Goal: Task Accomplishment & Management: Use online tool/utility

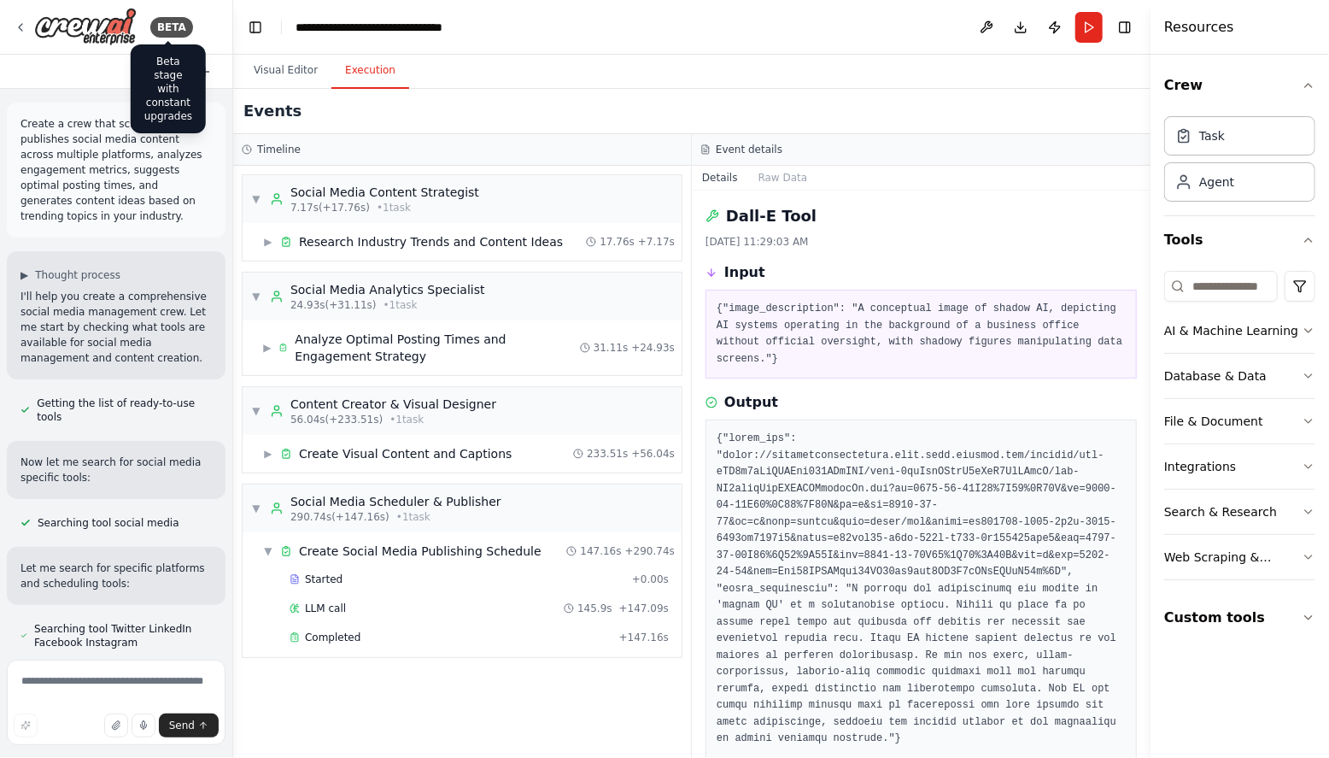
scroll to position [81, 0]
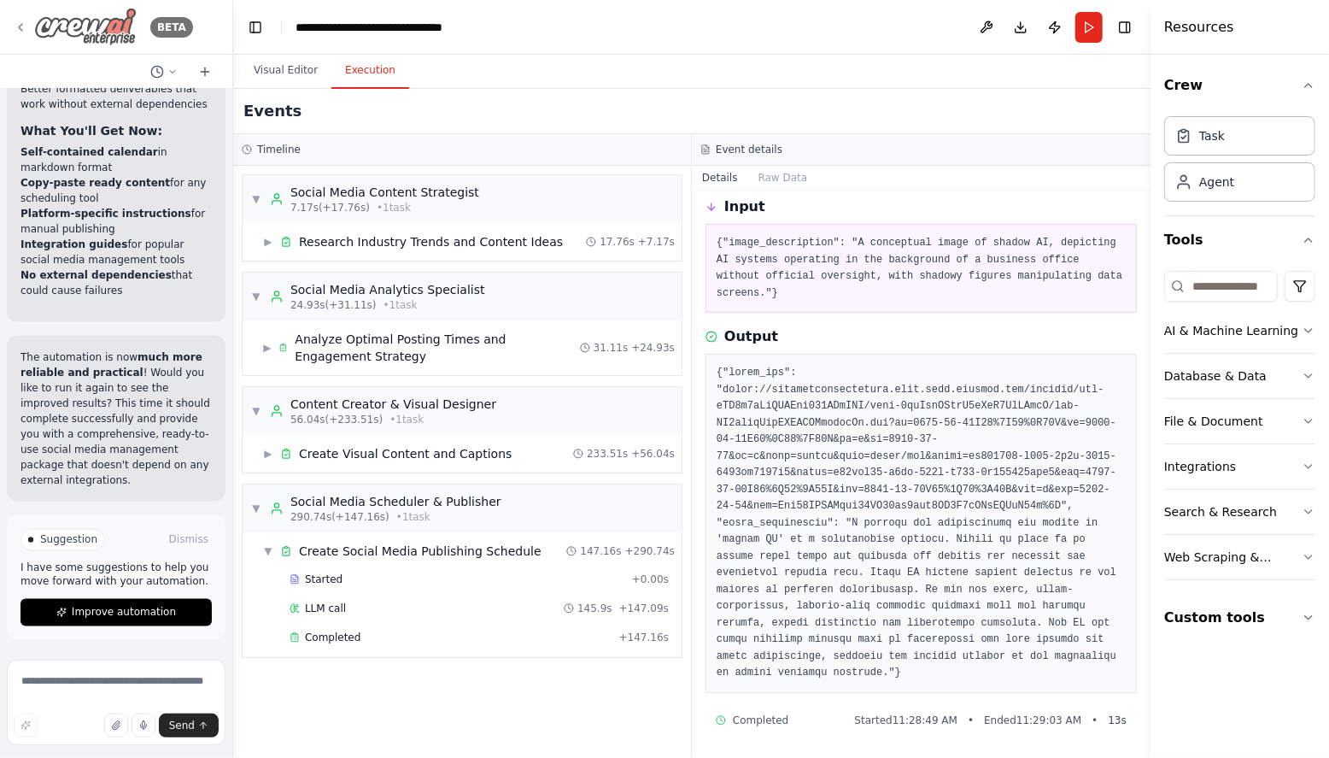
click at [23, 27] on icon at bounding box center [21, 28] width 14 height 14
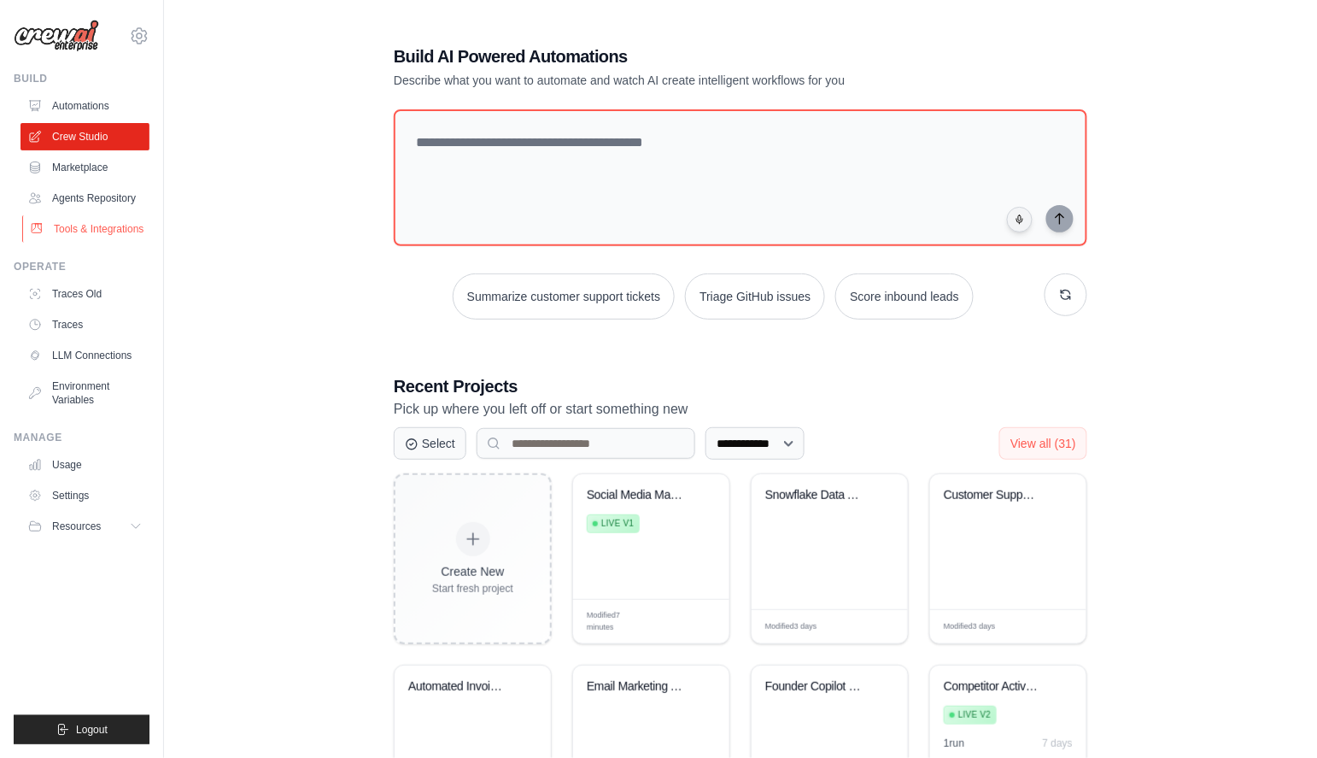
click at [95, 226] on link "Tools & Integrations" at bounding box center [86, 228] width 129 height 27
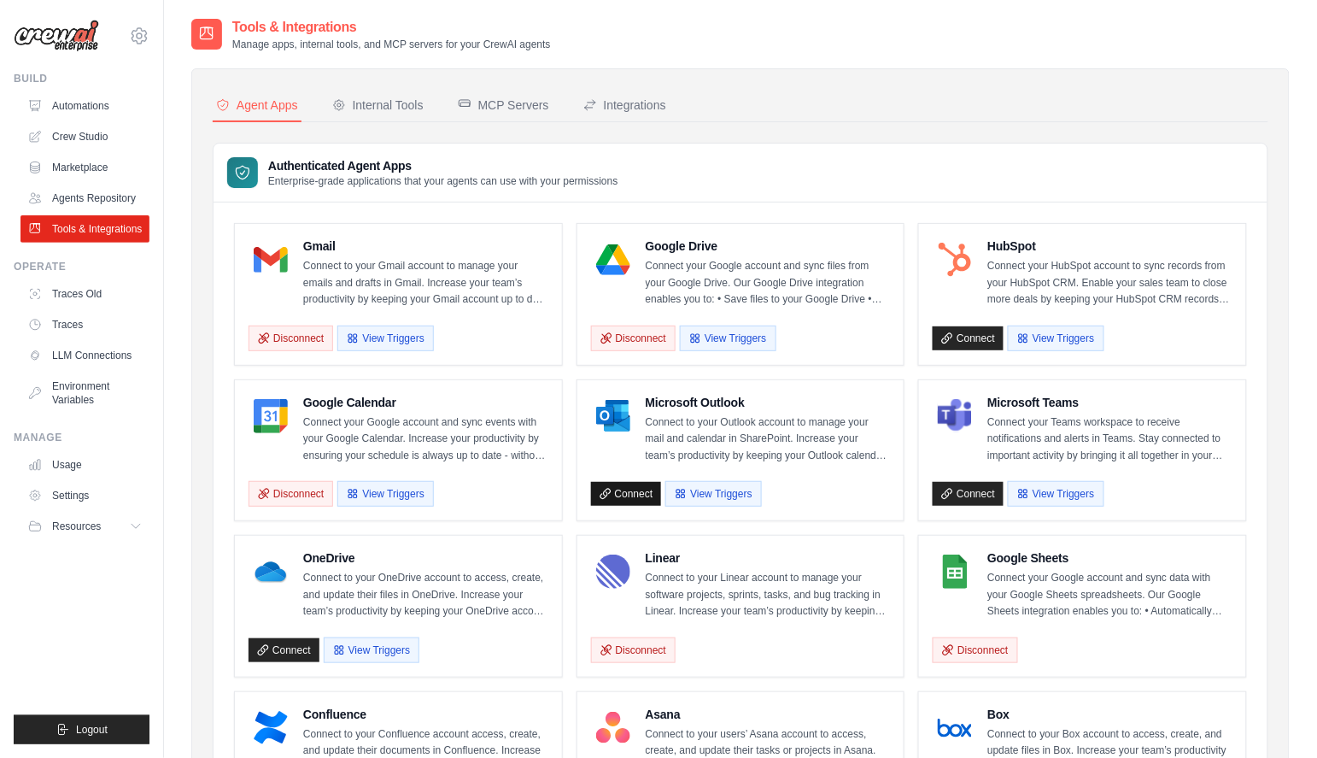
click at [636, 490] on link "Connect" at bounding box center [626, 494] width 71 height 24
click at [725, 498] on button "View Triggers" at bounding box center [713, 493] width 96 height 26
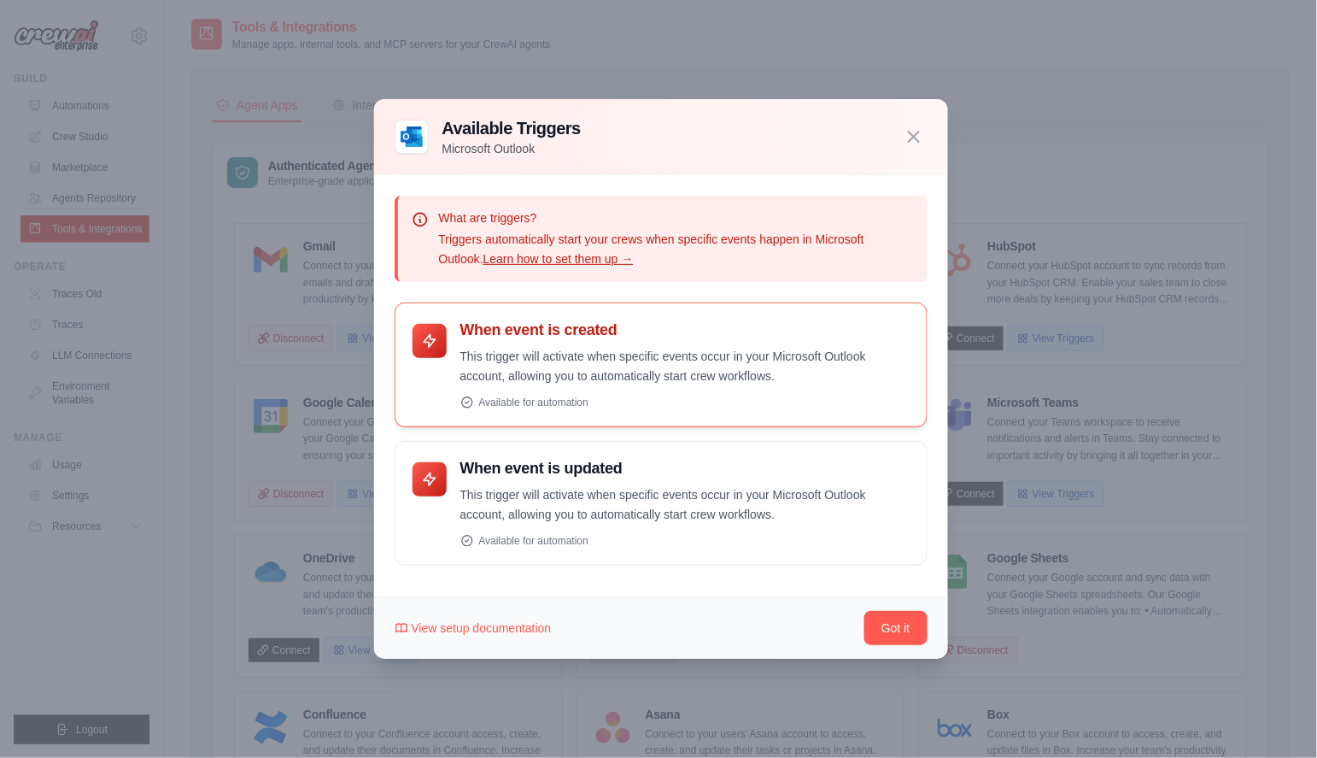
click at [654, 375] on p "This trigger will activate when specific events occur in your Microsoft Outlook…" at bounding box center [684, 366] width 449 height 39
click at [911, 143] on icon "button" at bounding box center [914, 136] width 21 height 21
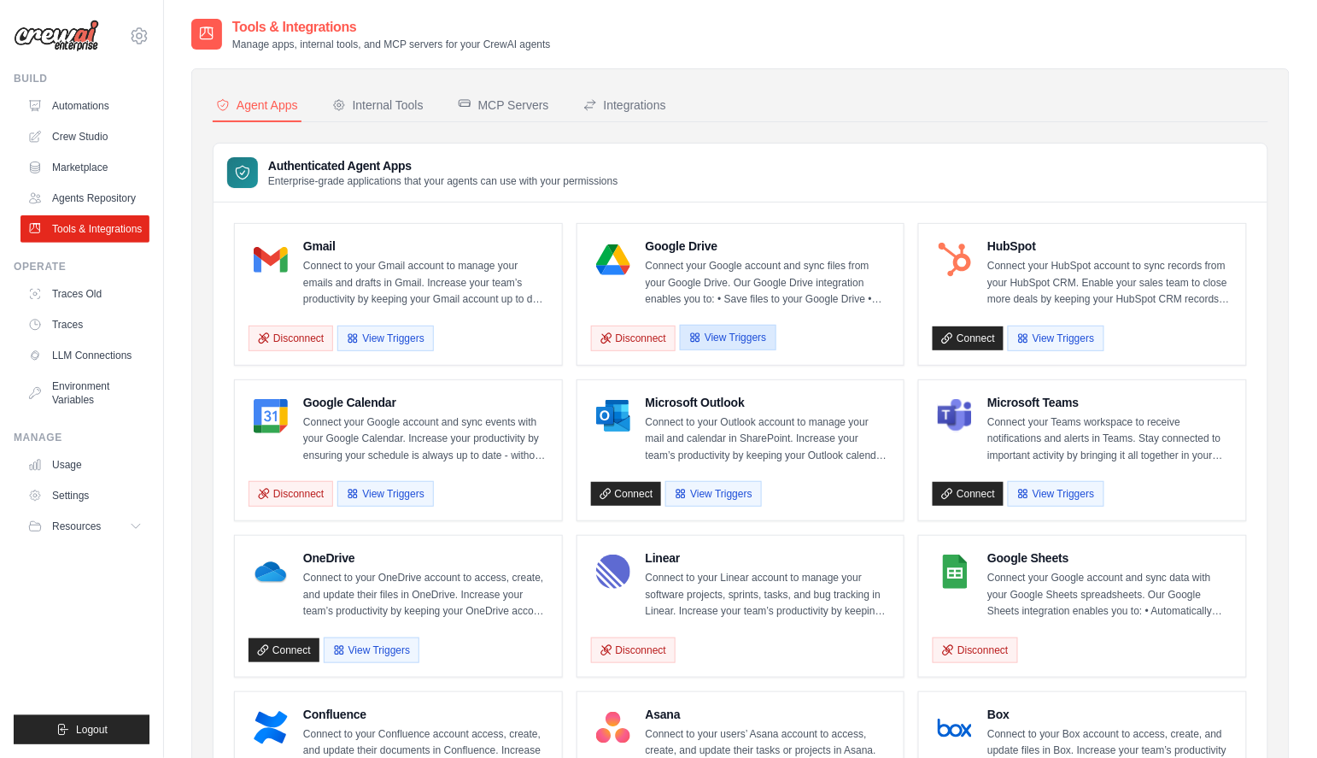
click at [741, 342] on button "View Triggers" at bounding box center [728, 338] width 96 height 26
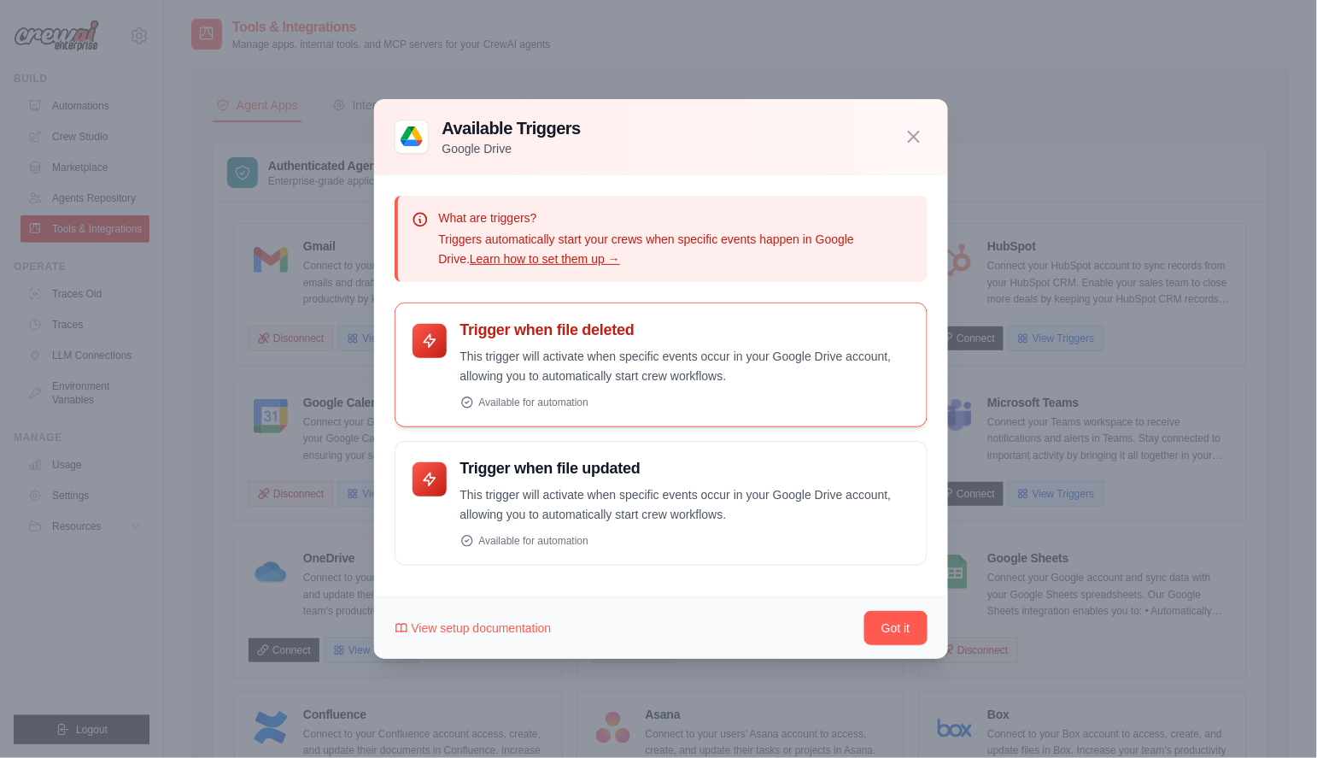
click at [549, 402] on div "Available for automation" at bounding box center [684, 403] width 449 height 14
click at [536, 344] on div "Trigger when file deleted This trigger will activate when specific events occur…" at bounding box center [684, 364] width 449 height 89
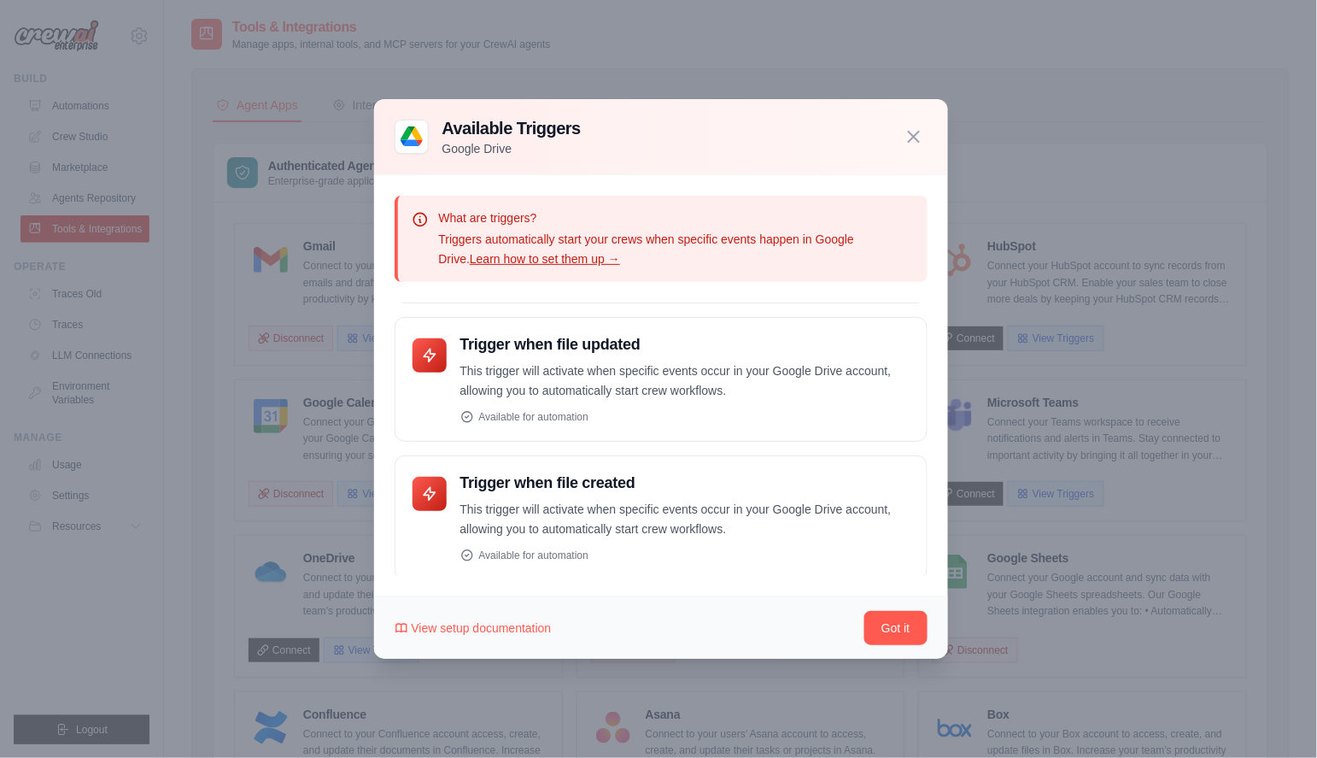
scroll to position [127, 0]
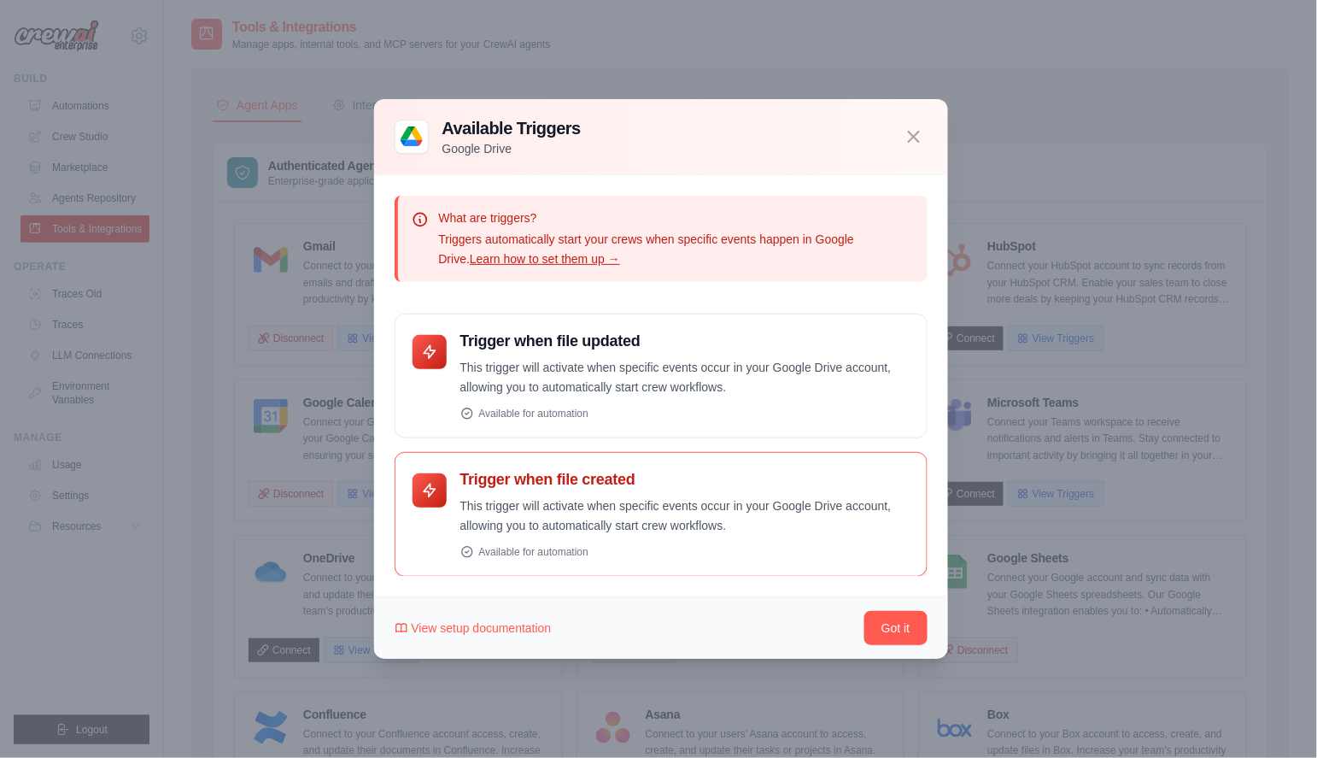
click at [544, 484] on h4 "Trigger when file created" at bounding box center [684, 480] width 449 height 20
drag, startPoint x: 530, startPoint y: 545, endPoint x: 760, endPoint y: 604, distance: 238.1
click at [554, 548] on div "Trigger when file created This trigger will activate when specific events occur…" at bounding box center [684, 514] width 449 height 89
click at [448, 630] on span "View setup documentation" at bounding box center [482, 627] width 140 height 17
click at [894, 626] on button "Got it" at bounding box center [896, 628] width 62 height 34
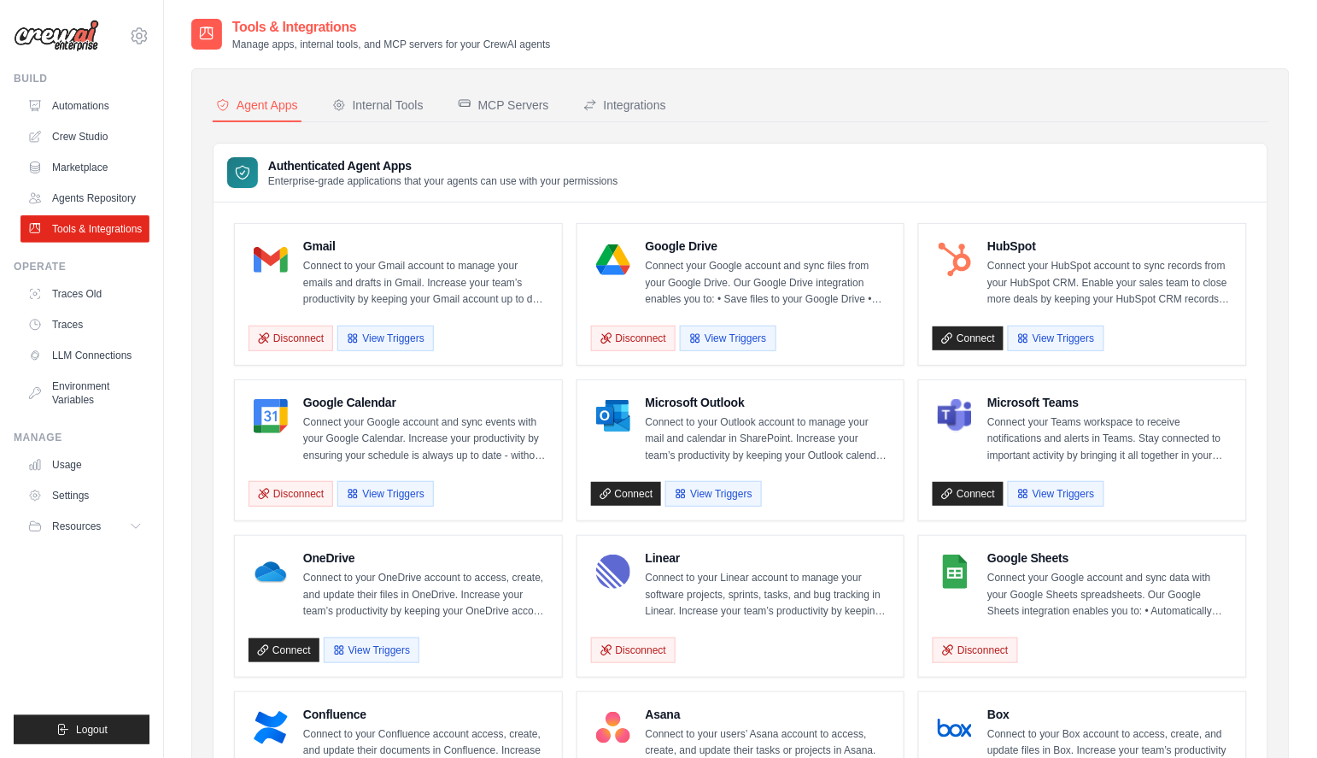
click at [305, 248] on h4 "Gmail" at bounding box center [425, 245] width 245 height 17
click at [372, 339] on button "View Triggers" at bounding box center [385, 338] width 96 height 26
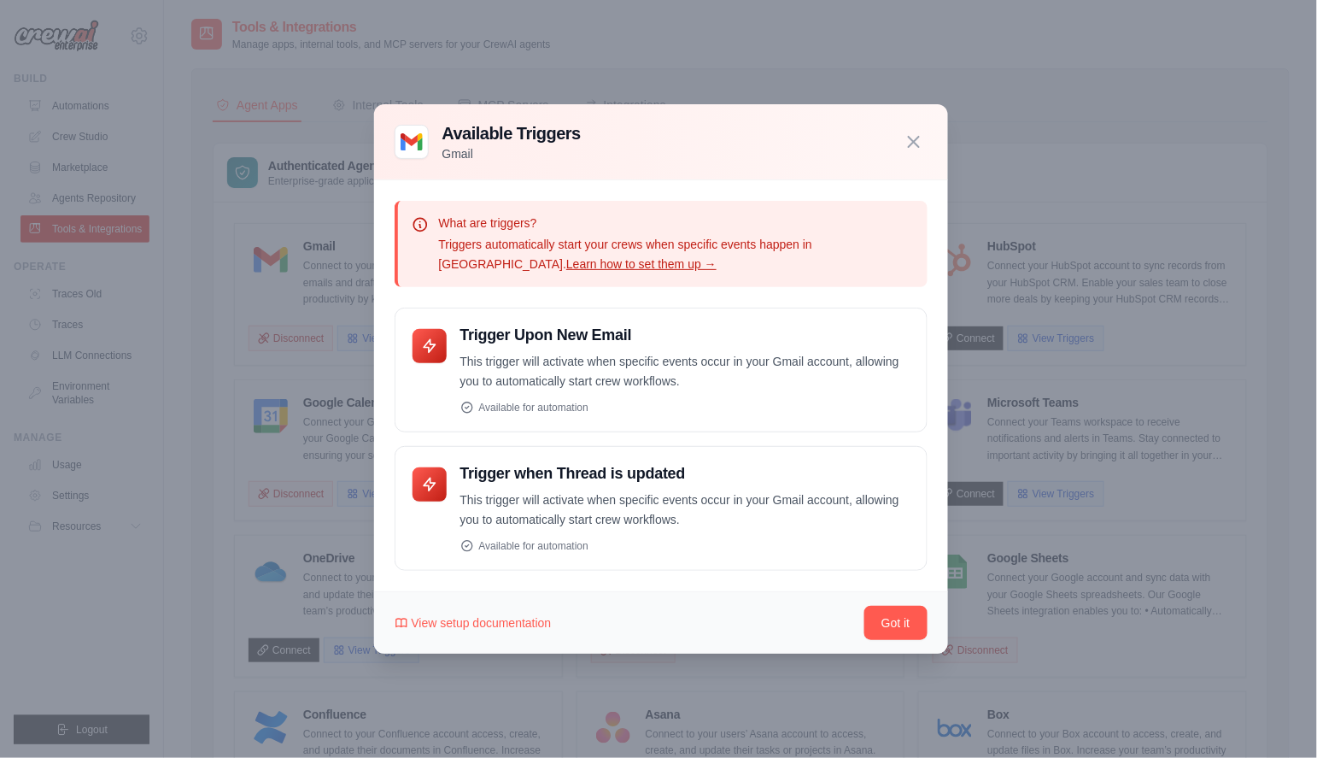
click at [882, 237] on p "Triggers automatically start your crews when specific events happen in Gmail. L…" at bounding box center [676, 254] width 475 height 39
click at [717, 257] on link "Learn how to set them up →" at bounding box center [641, 264] width 150 height 14
click at [915, 146] on icon "button" at bounding box center [914, 141] width 21 height 21
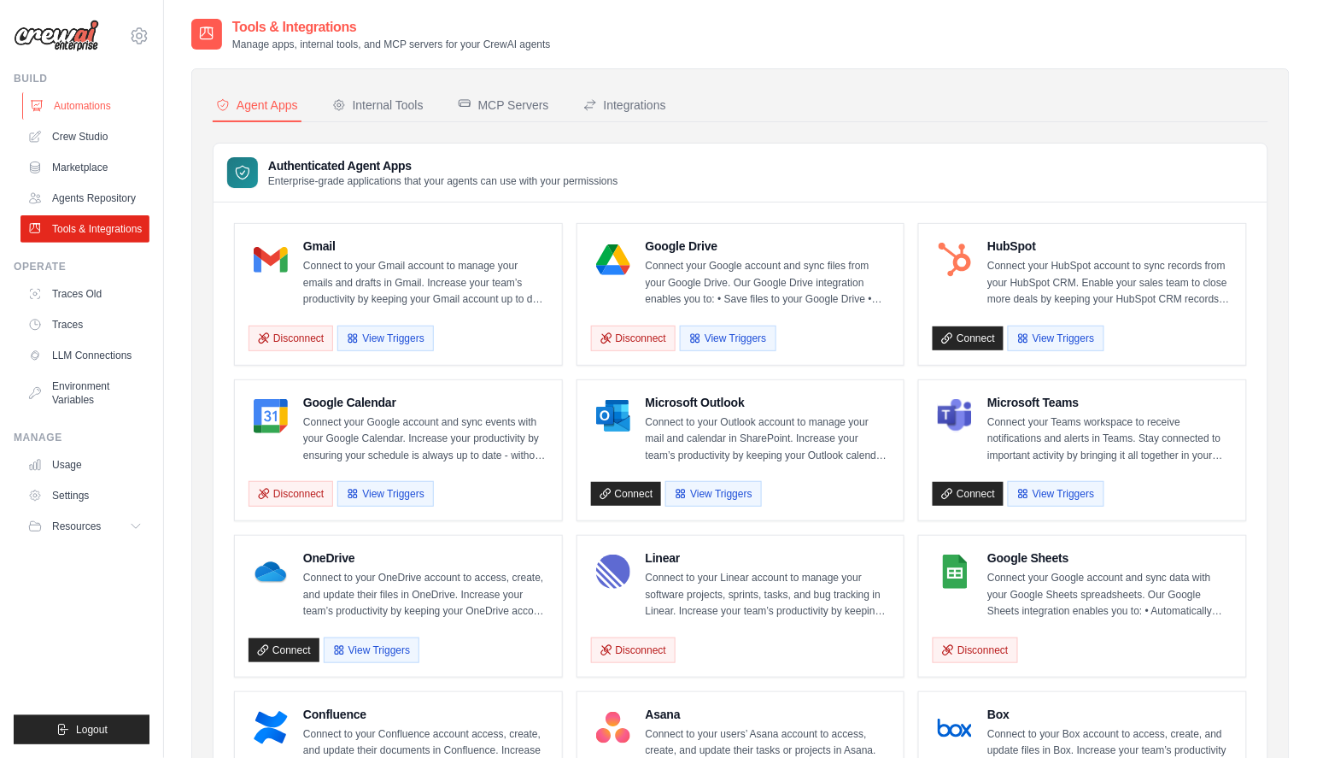
click at [75, 108] on link "Automations" at bounding box center [86, 105] width 129 height 27
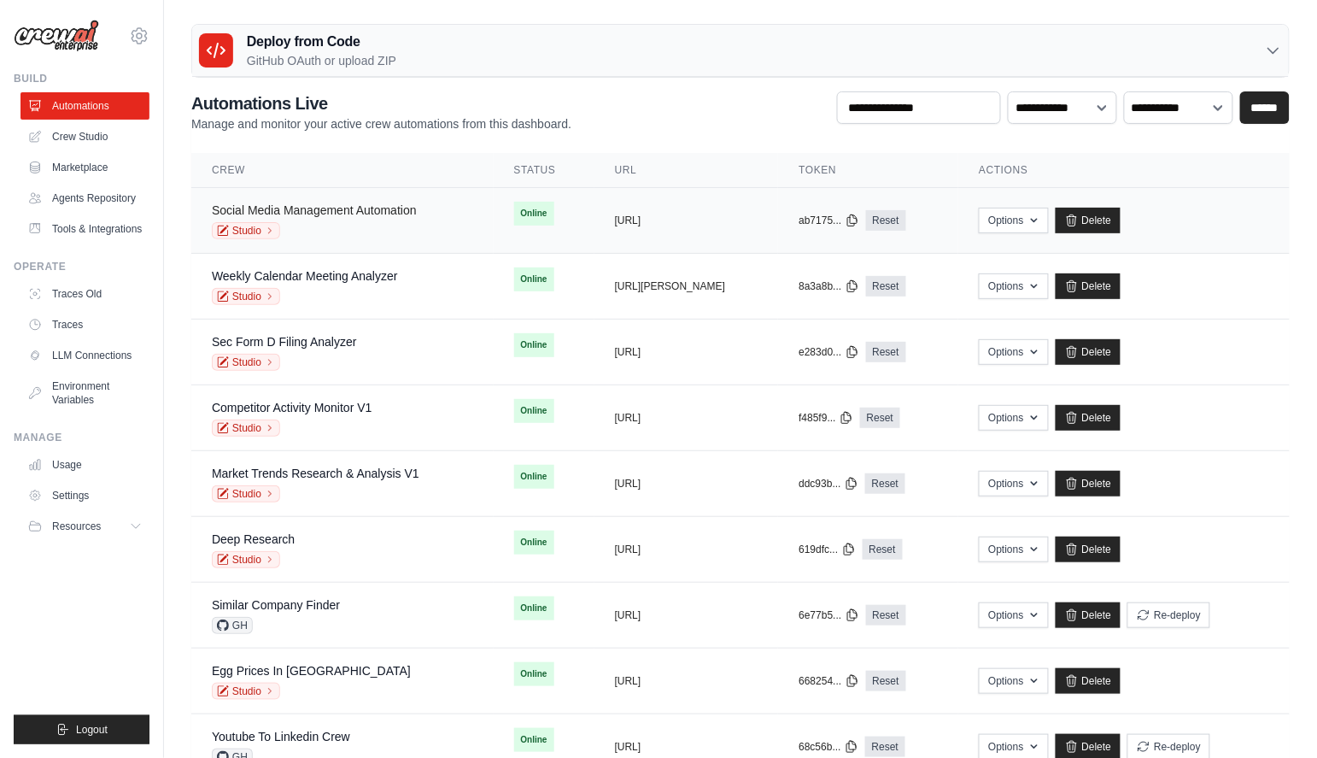
click at [340, 212] on link "Social Media Management Automation" at bounding box center [314, 210] width 205 height 14
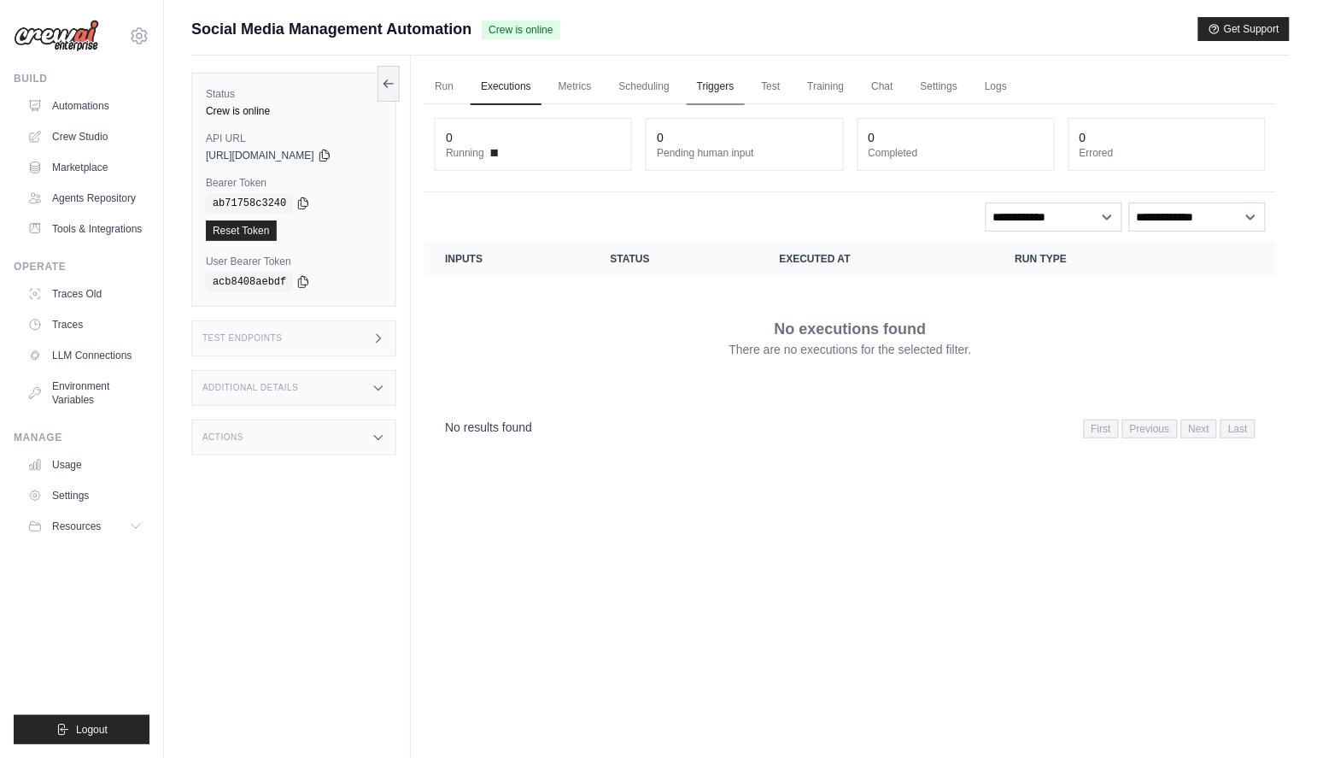
click at [722, 83] on link "Triggers" at bounding box center [716, 87] width 58 height 36
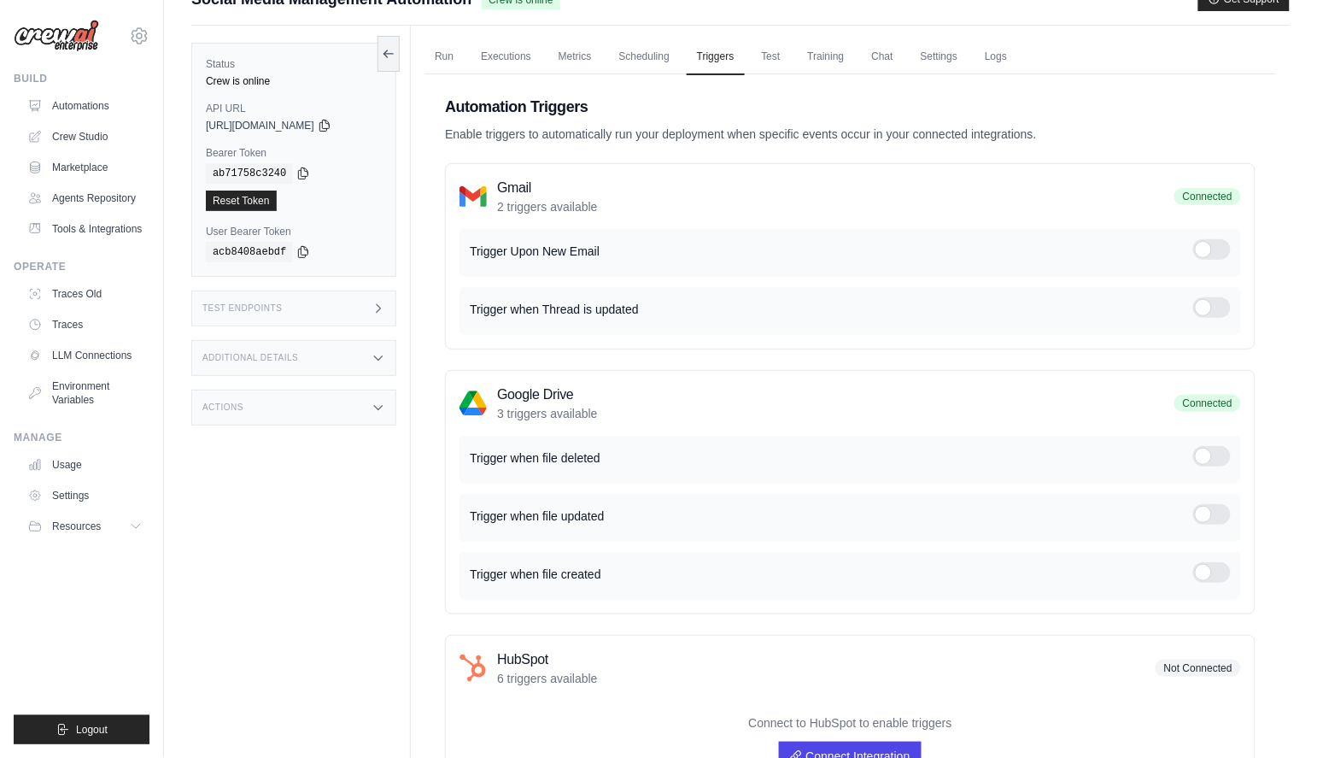
scroll to position [33, 0]
